Goal: Task Accomplishment & Management: Complete application form

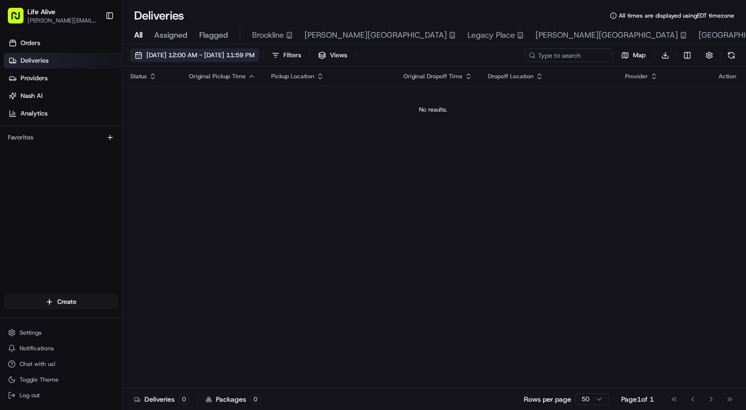
click at [255, 54] on span "[DATE] 12:00 AM - [DATE] 11:59 PM" at bounding box center [200, 55] width 108 height 9
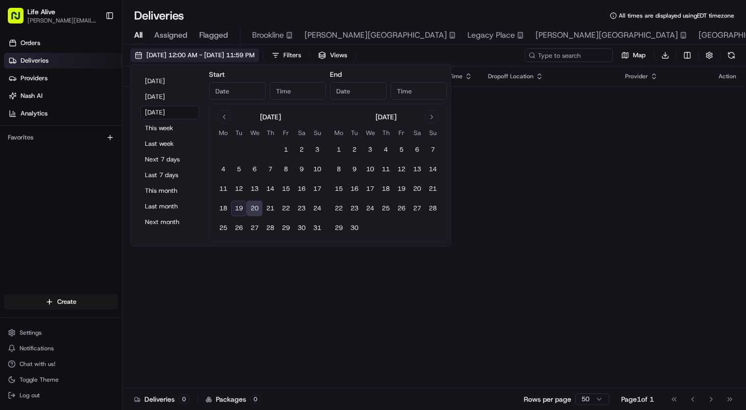
type input "[DATE]"
type input "12:00 AM"
type input "[DATE]"
type input "11:59 PM"
click at [169, 196] on button "This month" at bounding box center [169, 191] width 59 height 14
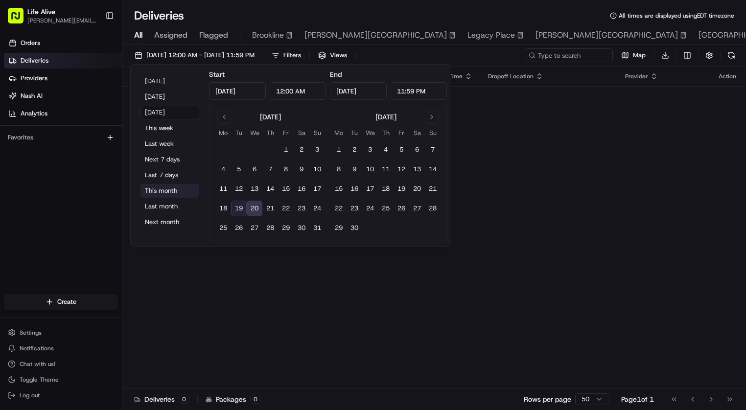
type input "[DATE]"
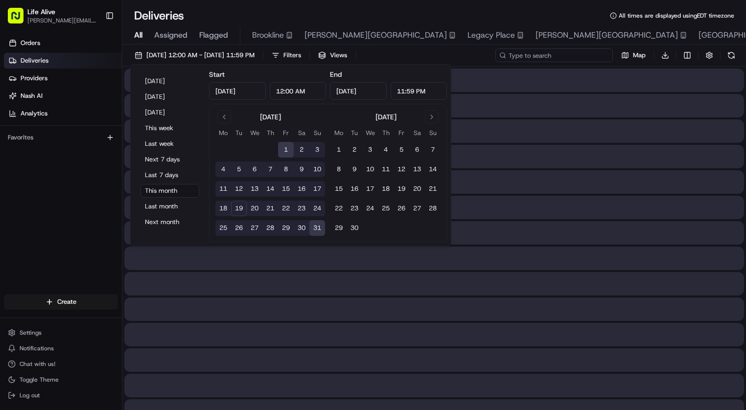
click at [552, 54] on input at bounding box center [553, 55] width 117 height 14
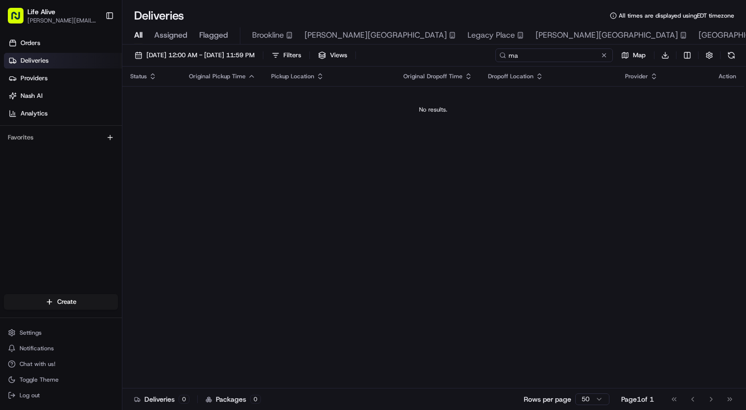
type input "m"
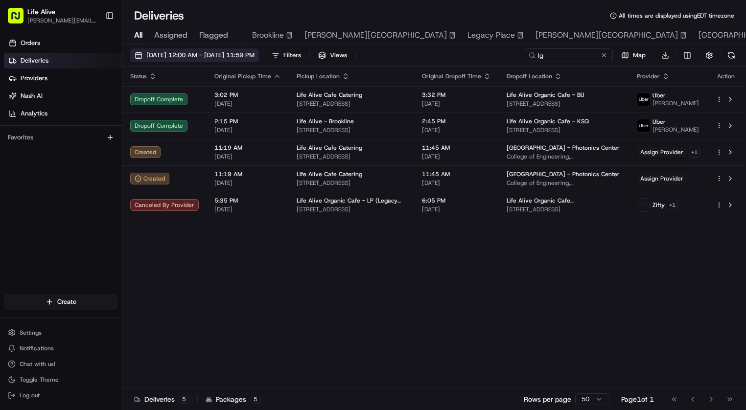
click at [210, 58] on span "08/01/2025 12:00 AM - 08/31/2025 11:59 PM" at bounding box center [200, 55] width 108 height 9
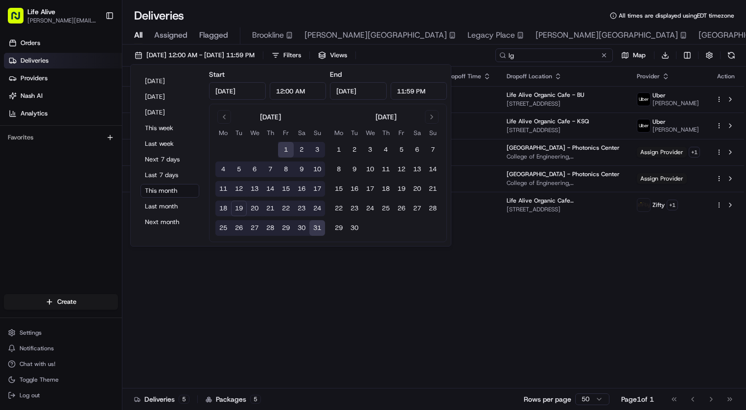
click at [561, 51] on input "lg" at bounding box center [553, 55] width 117 height 14
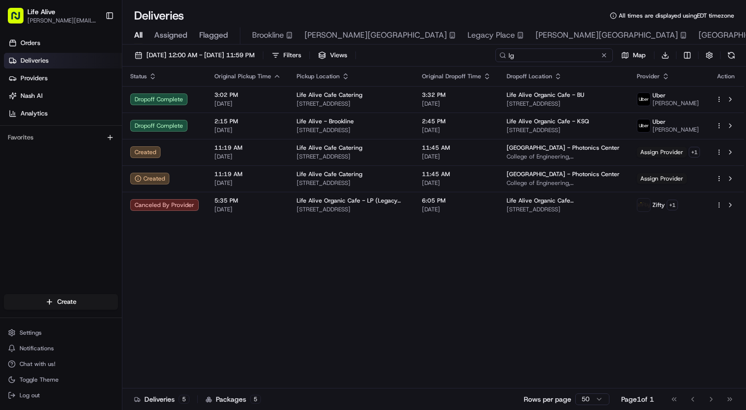
click at [561, 51] on input "lg" at bounding box center [553, 55] width 117 height 14
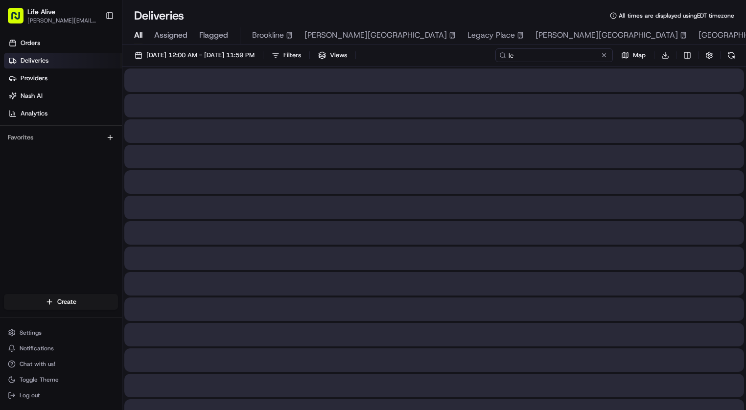
type input "lg"
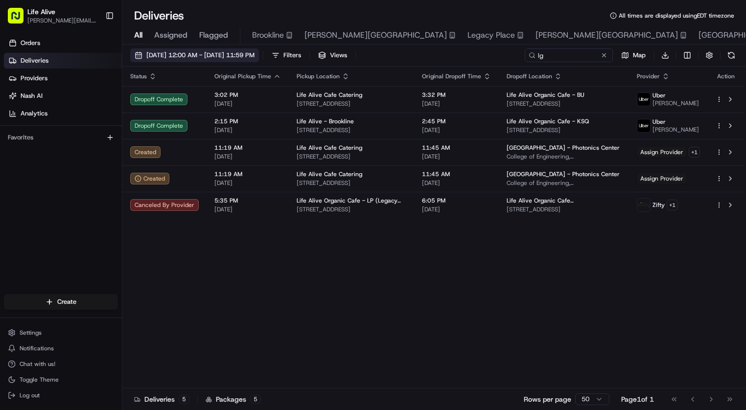
click at [200, 53] on span "08/01/2025 12:00 AM - 08/31/2025 11:59 PM" at bounding box center [200, 55] width 108 height 9
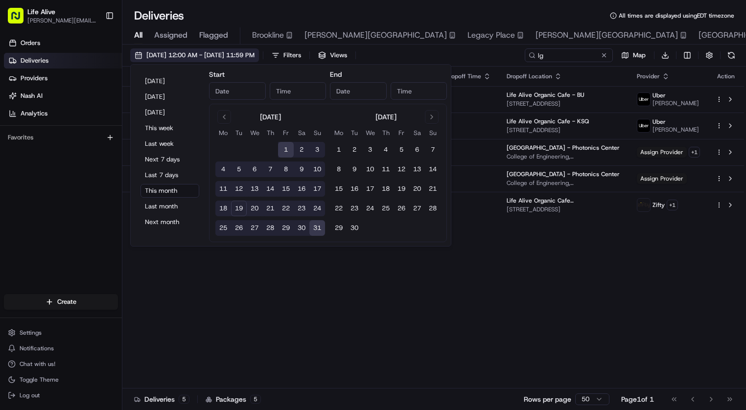
type input "Aug 1, 2025"
type input "12:00 AM"
type input "Aug 31, 2025"
type input "11:59 PM"
click at [170, 204] on button "Last month" at bounding box center [169, 207] width 59 height 14
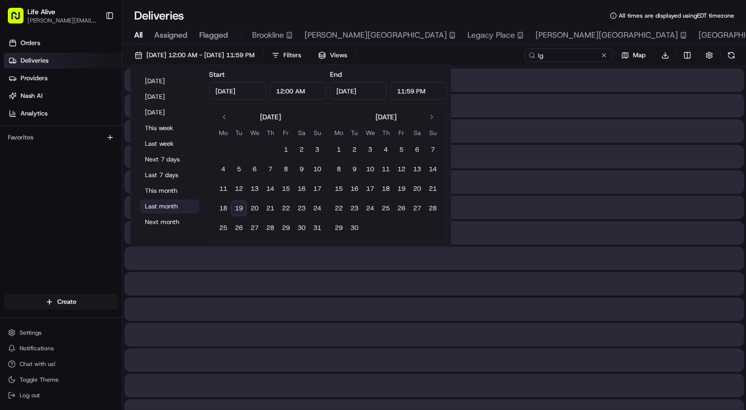
type input "Jul 1, 2025"
type input "Jul 31, 2025"
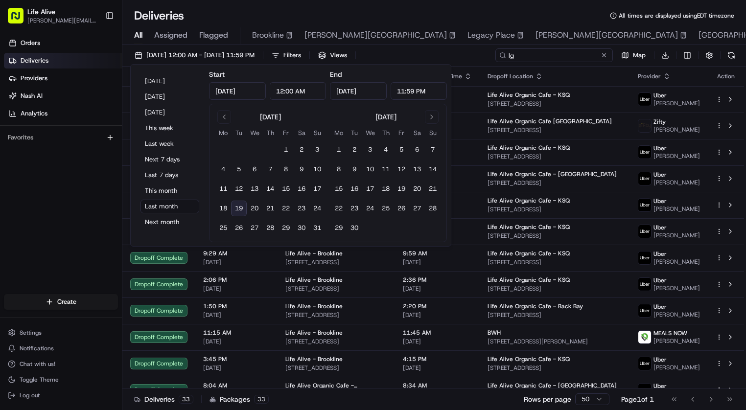
click at [554, 56] on input "lg" at bounding box center [553, 55] width 117 height 14
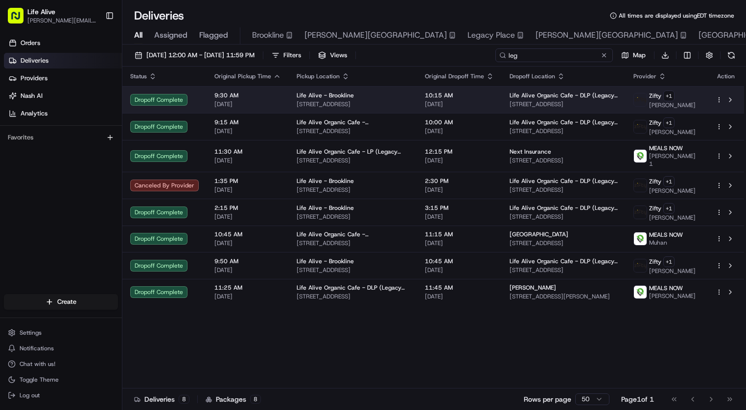
type input "leg"
click at [570, 113] on td "Life Alive Organic Cafe - DLP (Legacy Place) 220 Legacy Pl, Dedham, MA 02026, U…" at bounding box center [564, 99] width 124 height 27
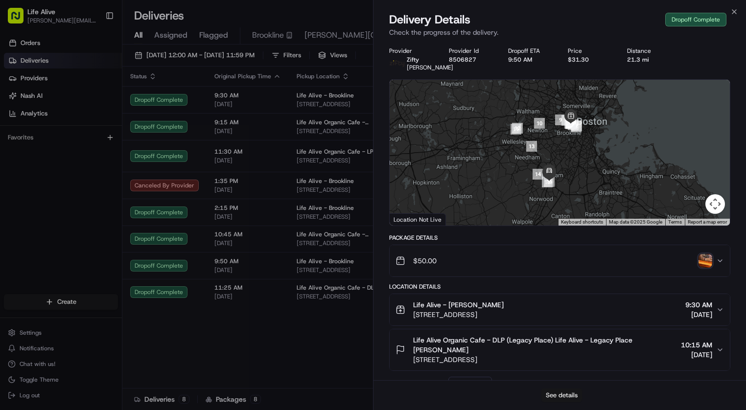
click at [553, 390] on button "See details" at bounding box center [561, 396] width 41 height 14
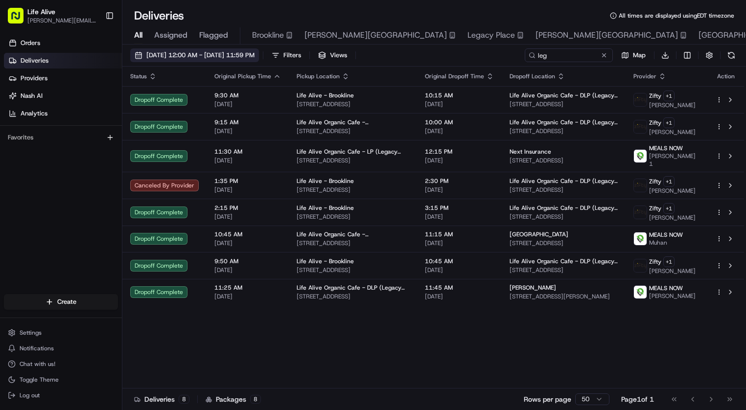
click at [184, 49] on button "07/01/2025 12:00 AM - 07/31/2025 11:59 PM" at bounding box center [194, 55] width 129 height 14
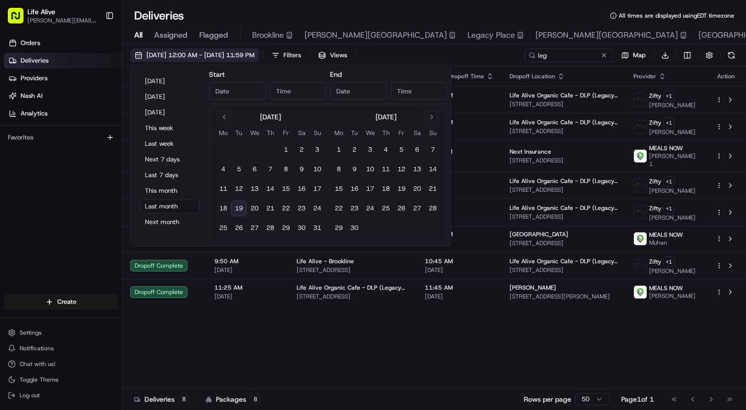
type input "Jul 1, 2025"
type input "12:00 AM"
type input "Jul 31, 2025"
type input "11:59 PM"
click at [160, 81] on button "Today" at bounding box center [169, 81] width 59 height 14
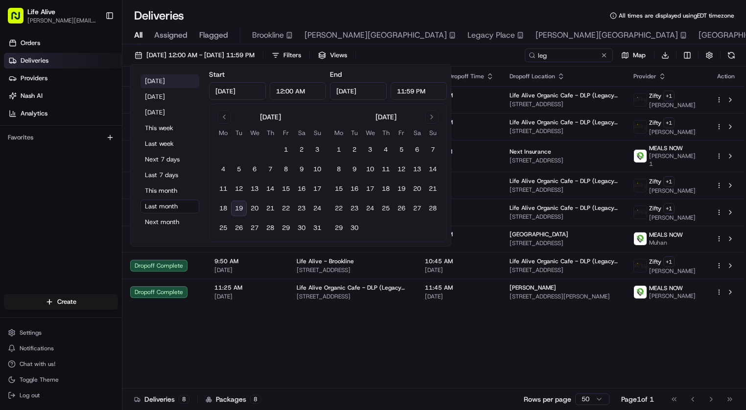
type input "Aug 19, 2025"
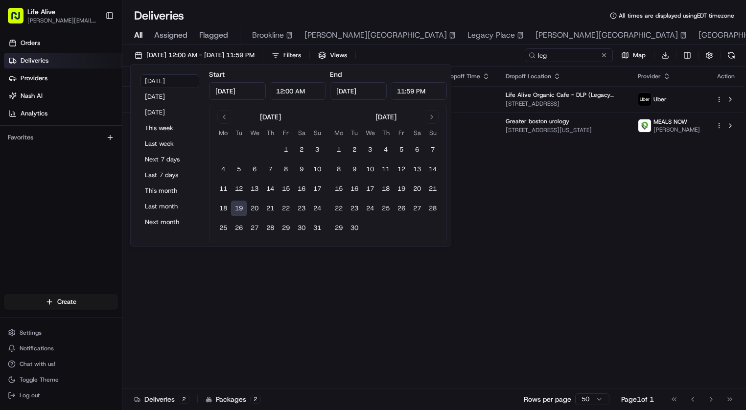
click at [216, 318] on div "Status Original Pickup Time Pickup Location Original Dropoff Time Dropoff Locat…" at bounding box center [433, 228] width 622 height 322
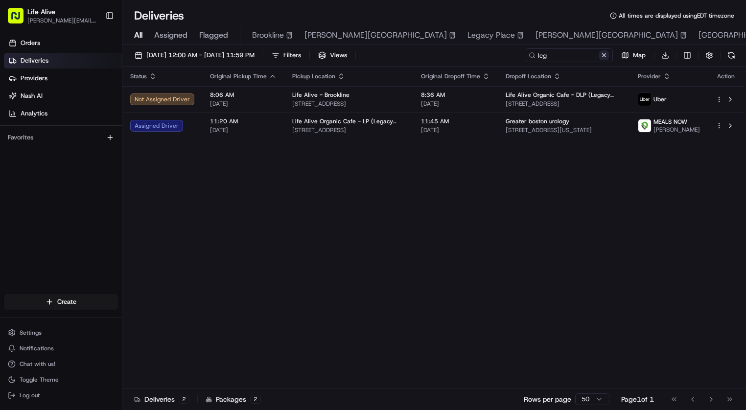
click at [607, 54] on button at bounding box center [604, 55] width 10 height 10
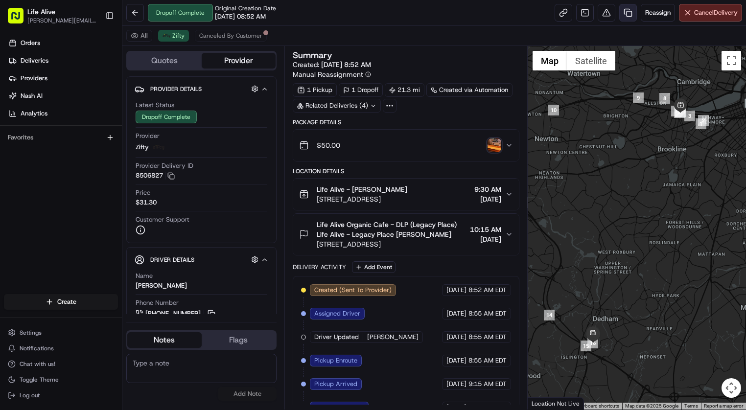
click at [622, 17] on link at bounding box center [628, 13] width 18 height 18
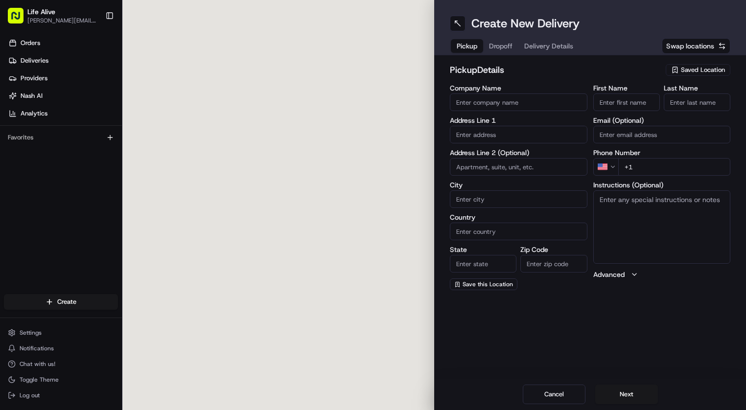
type input "Life Alive - Brookline"
type input "[STREET_ADDRESS]"
type input "[GEOGRAPHIC_DATA]"
type input "US"
type input "MA"
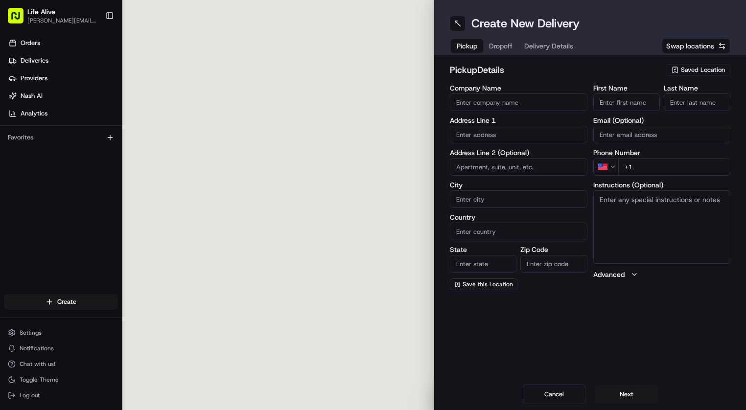
type input "02215"
type input "[PERSON_NAME]"
type input "Builou"
type input "[PHONE_NUMBER]"
type textarea "N/A"
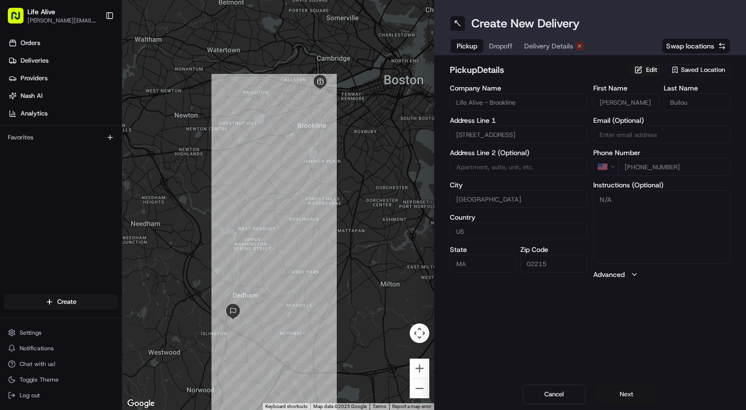
click at [623, 391] on button "Next" at bounding box center [626, 395] width 63 height 20
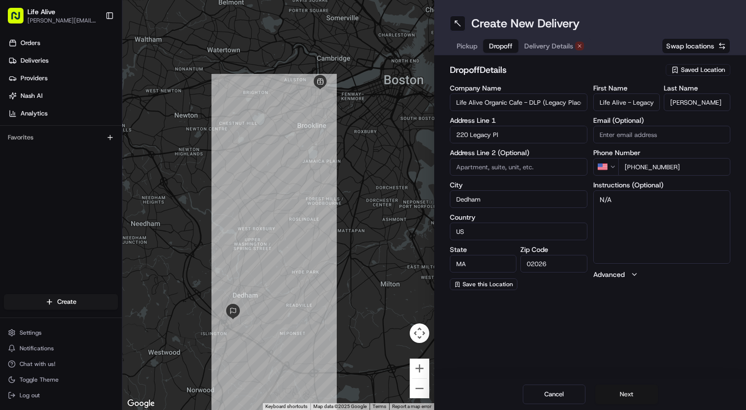
click at [623, 391] on button "Next" at bounding box center [626, 395] width 63 height 20
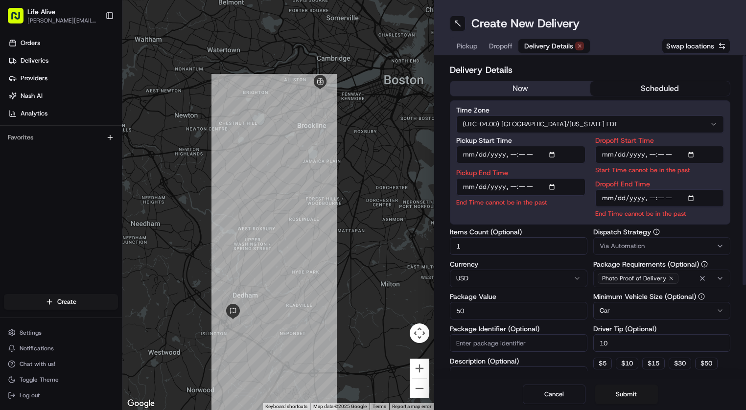
click at [547, 91] on button "now" at bounding box center [520, 88] width 140 height 15
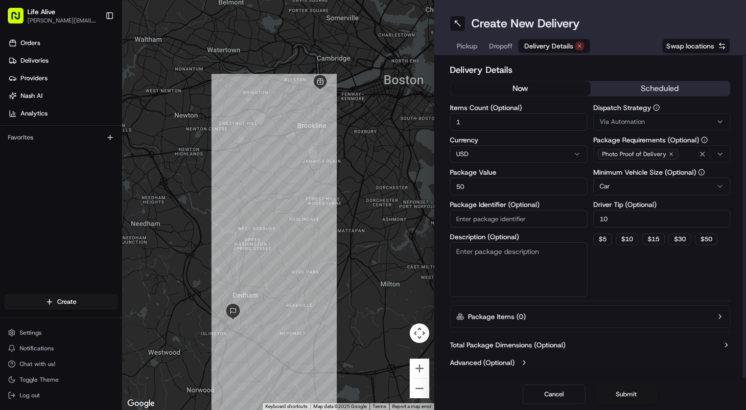
click at [625, 392] on button "Submit" at bounding box center [626, 395] width 63 height 20
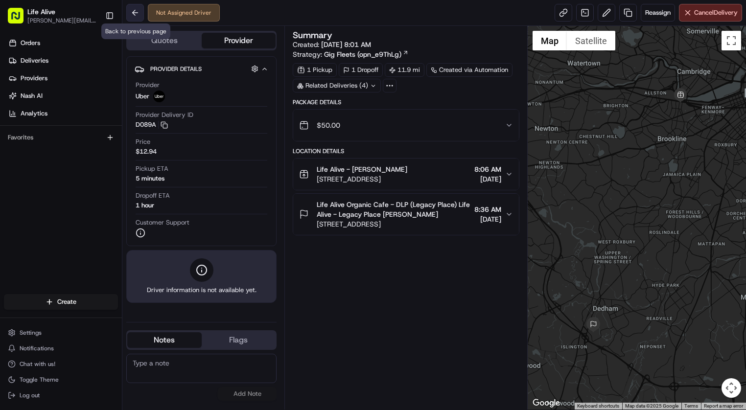
click at [136, 10] on button at bounding box center [135, 13] width 18 height 18
